Goal: Check status: Check status

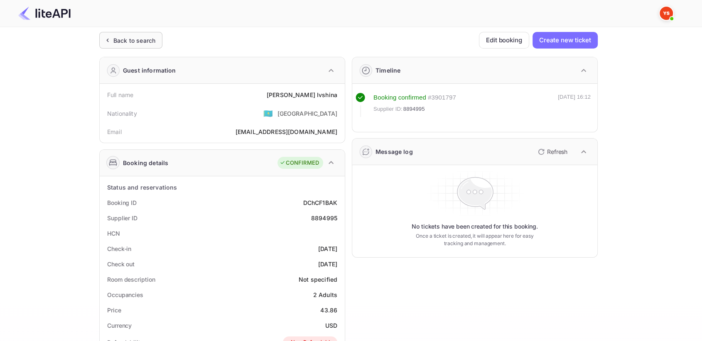
click at [132, 43] on div "Back to search" at bounding box center [134, 40] width 42 height 9
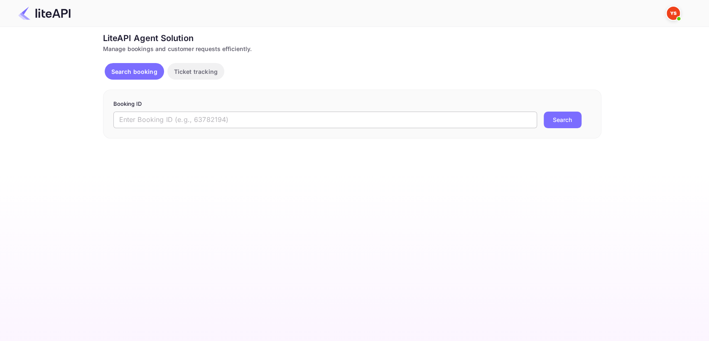
click at [200, 113] on input "text" at bounding box center [324, 120] width 423 height 17
paste input "8838804"
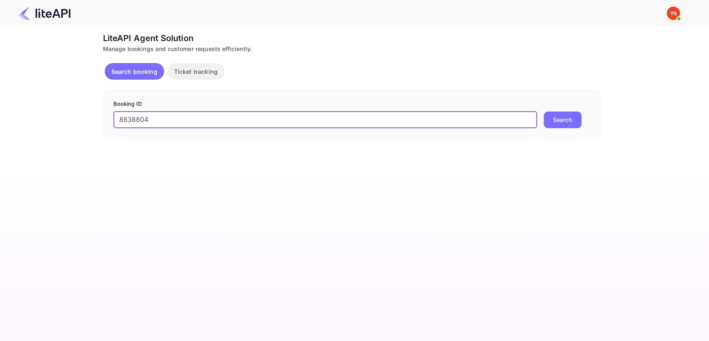
type input "8838804"
click at [572, 120] on button "Search" at bounding box center [562, 120] width 38 height 17
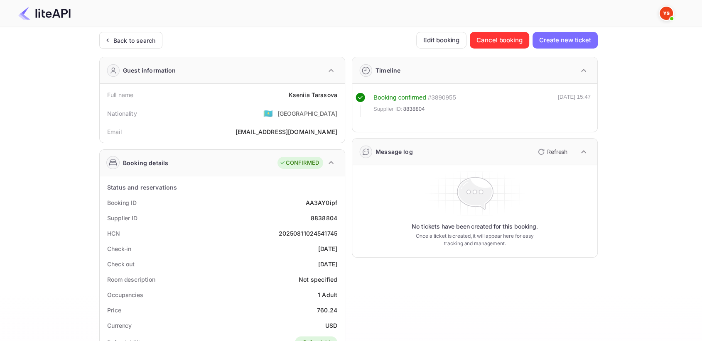
click at [324, 218] on div "8838804" at bounding box center [323, 218] width 27 height 9
copy div "8838804"
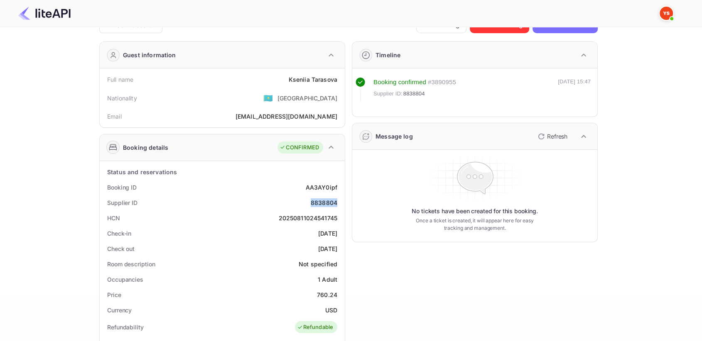
scroll to position [46, 0]
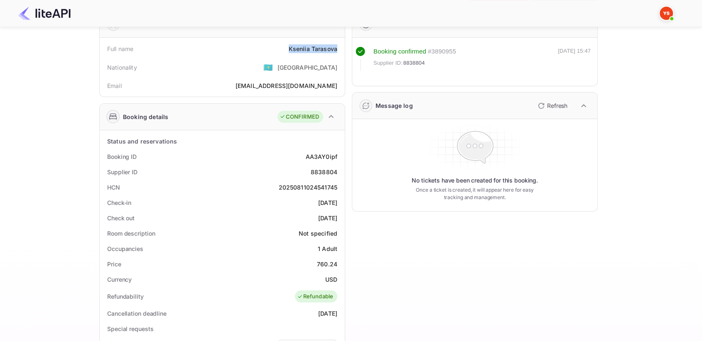
drag, startPoint x: 283, startPoint y: 49, endPoint x: 339, endPoint y: 47, distance: 56.1
click at [339, 47] on div "Full name [PERSON_NAME]" at bounding box center [222, 48] width 238 height 15
copy div "[PERSON_NAME]"
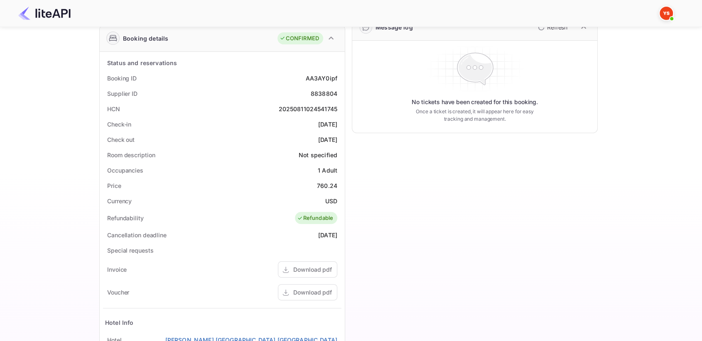
scroll to position [138, 0]
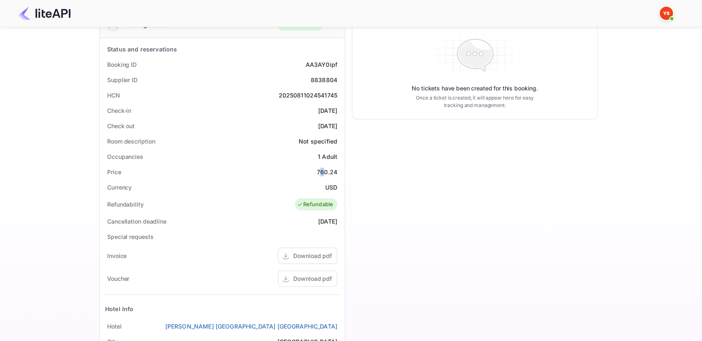
click at [322, 172] on div "760.24" at bounding box center [327, 172] width 20 height 9
drag, startPoint x: 315, startPoint y: 172, endPoint x: 340, endPoint y: 169, distance: 25.0
click at [340, 169] on div "Price 760.24" at bounding box center [222, 171] width 238 height 15
copy div "760.24"
